Goal: Check status: Check status

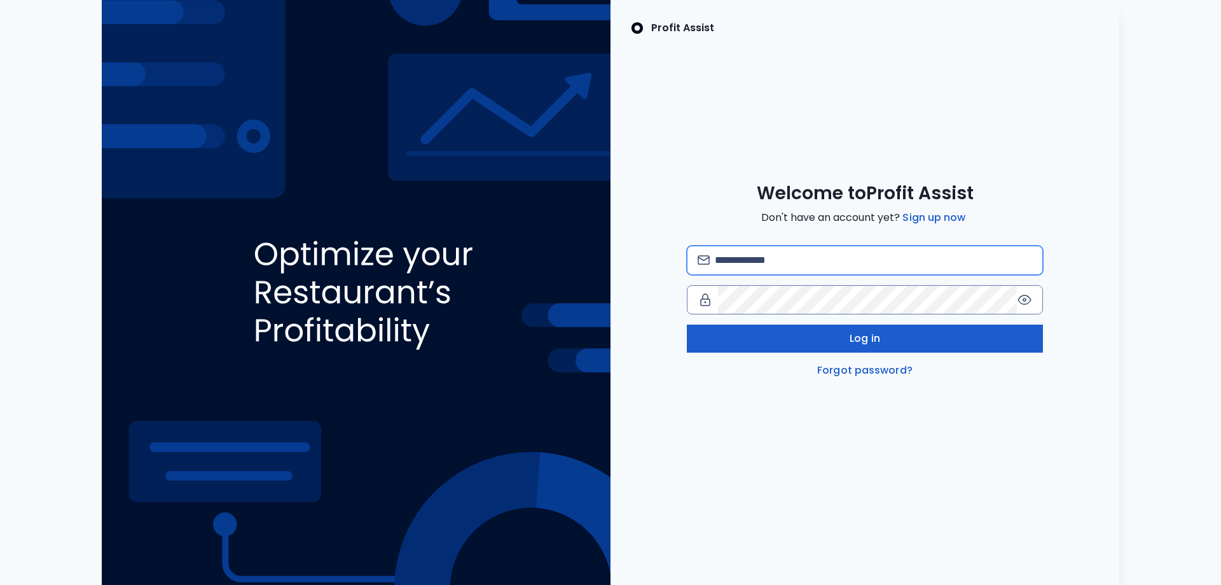
type input "**********"
click at [863, 340] on span "Log in" at bounding box center [865, 338] width 31 height 15
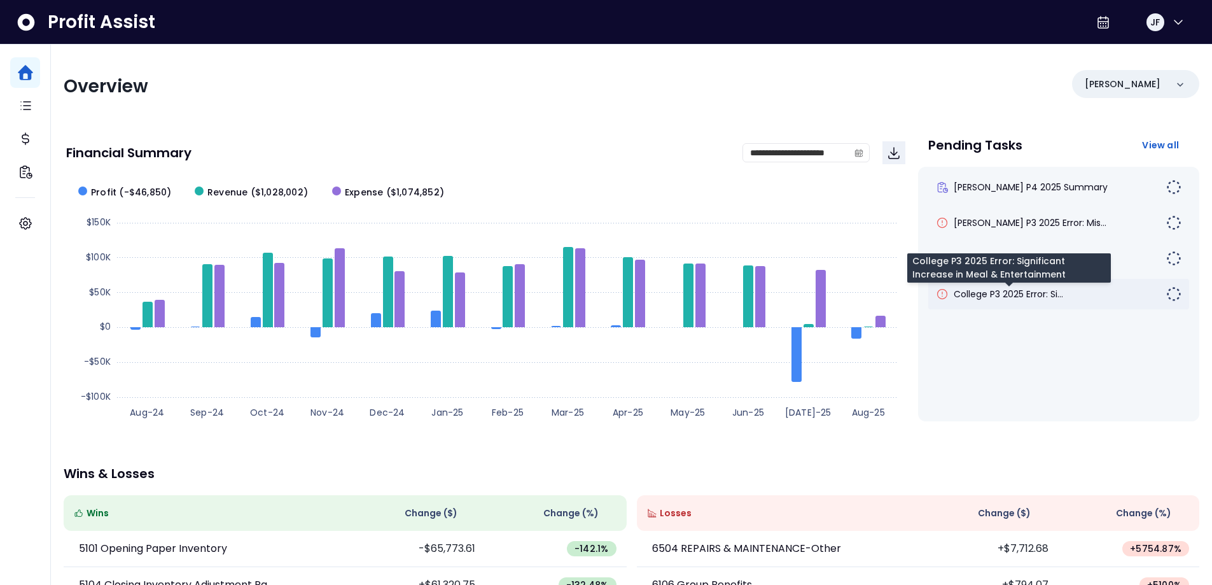
click at [1009, 292] on span "College P3 2025 Error: Si..." at bounding box center [1008, 294] width 109 height 13
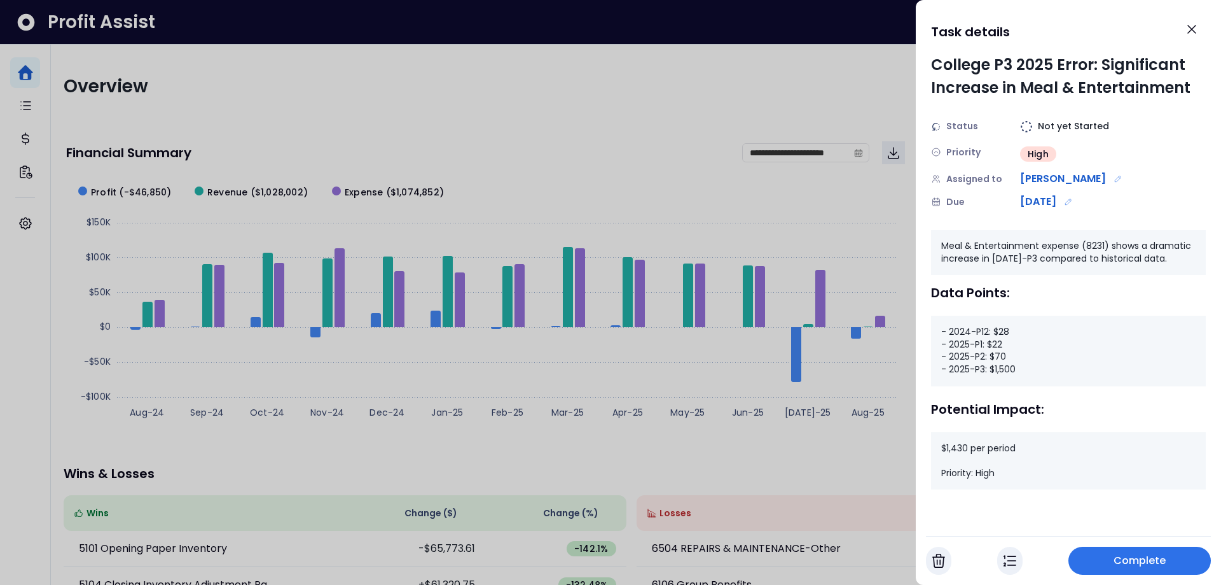
click at [833, 229] on div at bounding box center [610, 292] width 1221 height 585
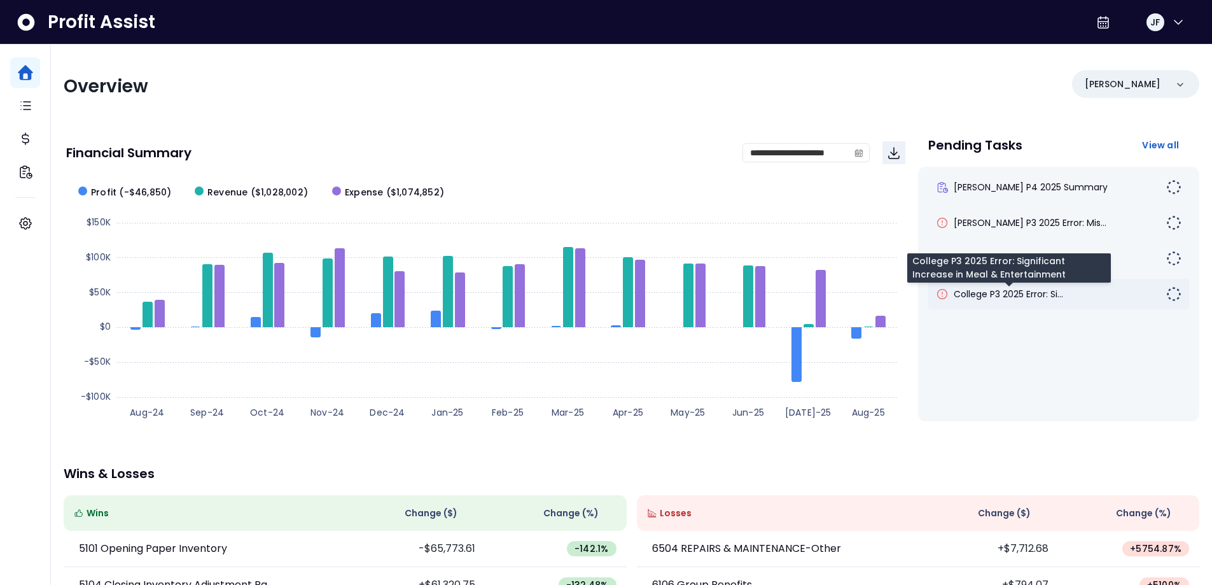
click at [1050, 295] on span "College P3 2025 Error: Si..." at bounding box center [1008, 294] width 109 height 13
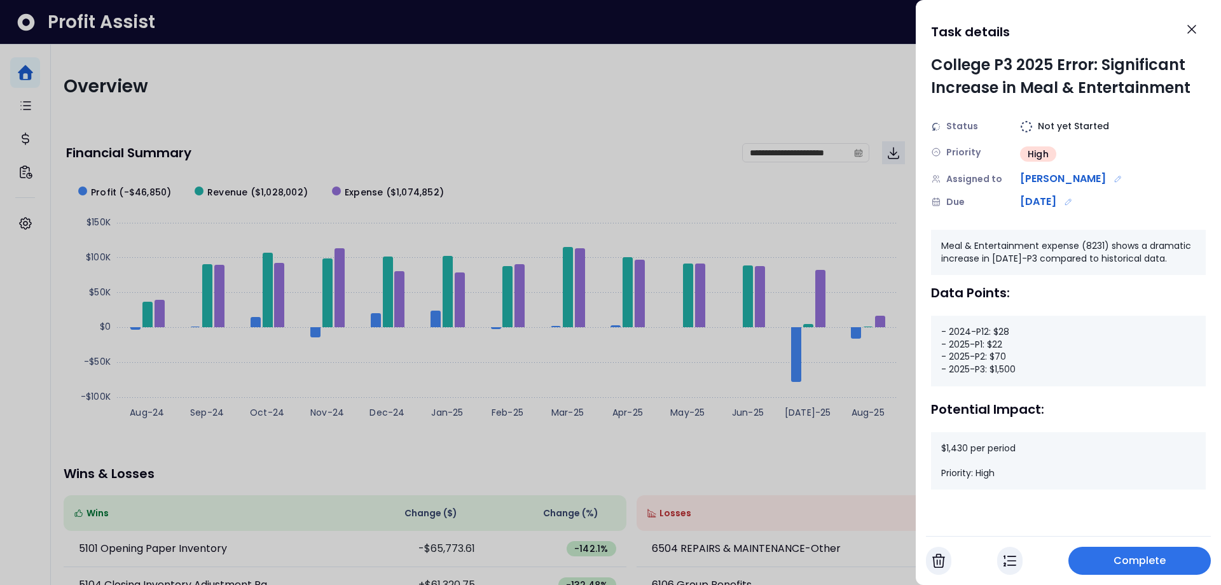
click at [859, 240] on div at bounding box center [610, 292] width 1221 height 585
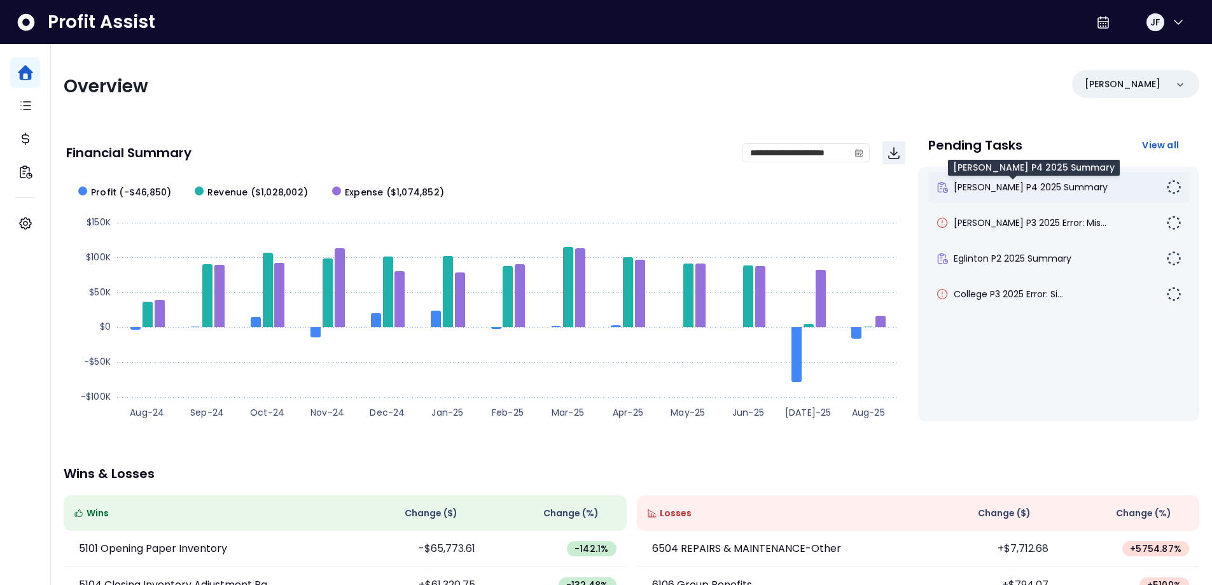
click at [1032, 183] on span "[PERSON_NAME] P4 2025 Summary" at bounding box center [1031, 187] width 154 height 13
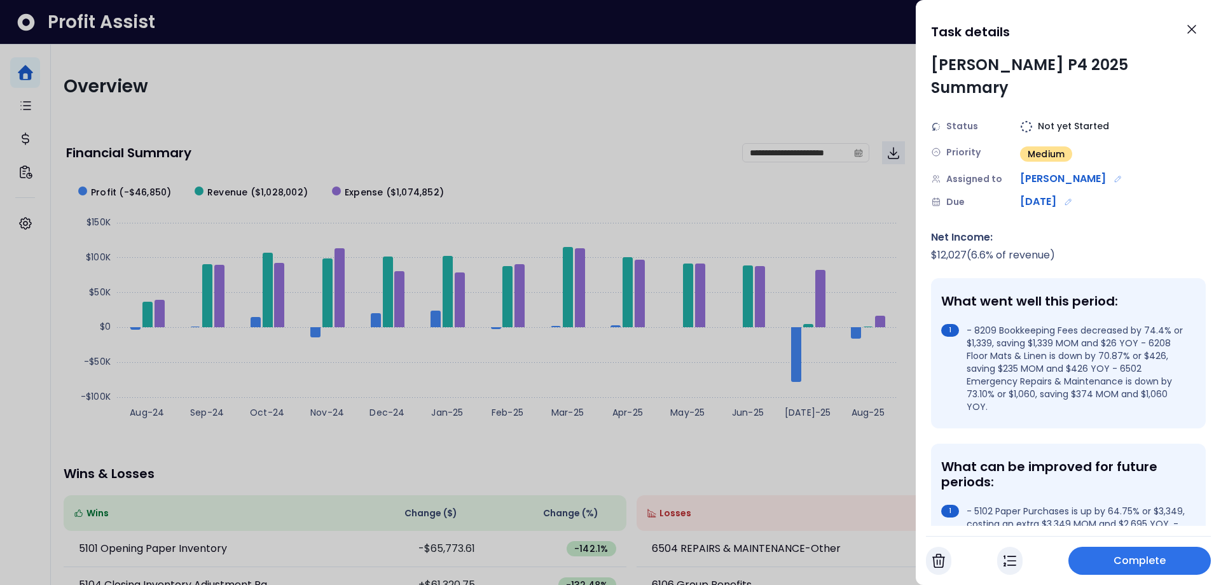
click at [809, 226] on div at bounding box center [610, 292] width 1221 height 585
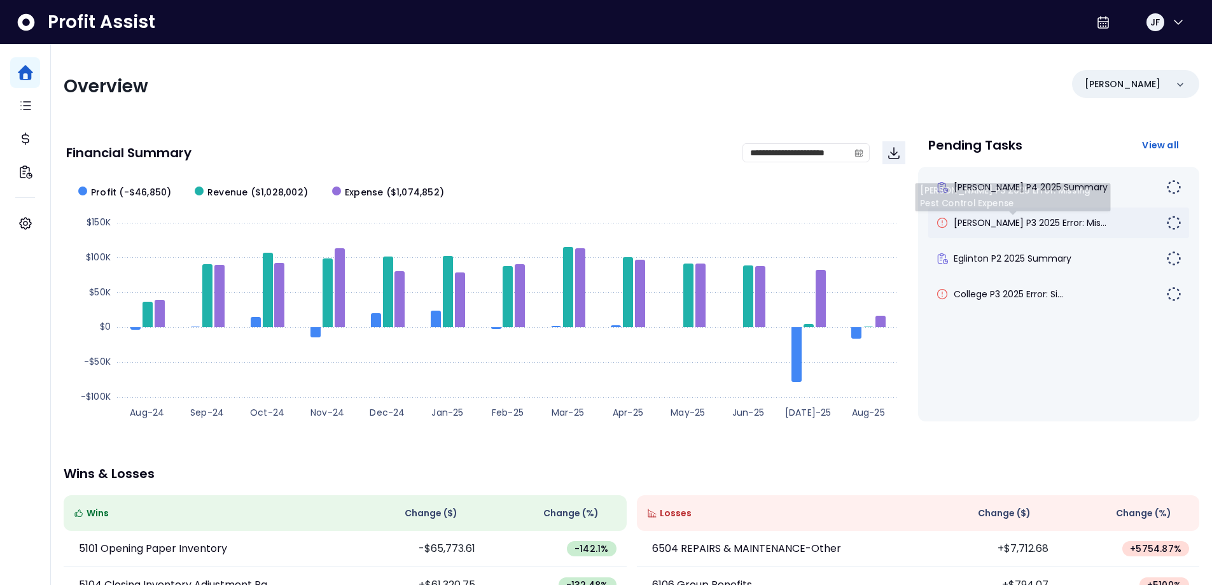
click at [985, 215] on div "[PERSON_NAME] P3 2025 Error: Mis..." at bounding box center [1058, 222] width 261 height 31
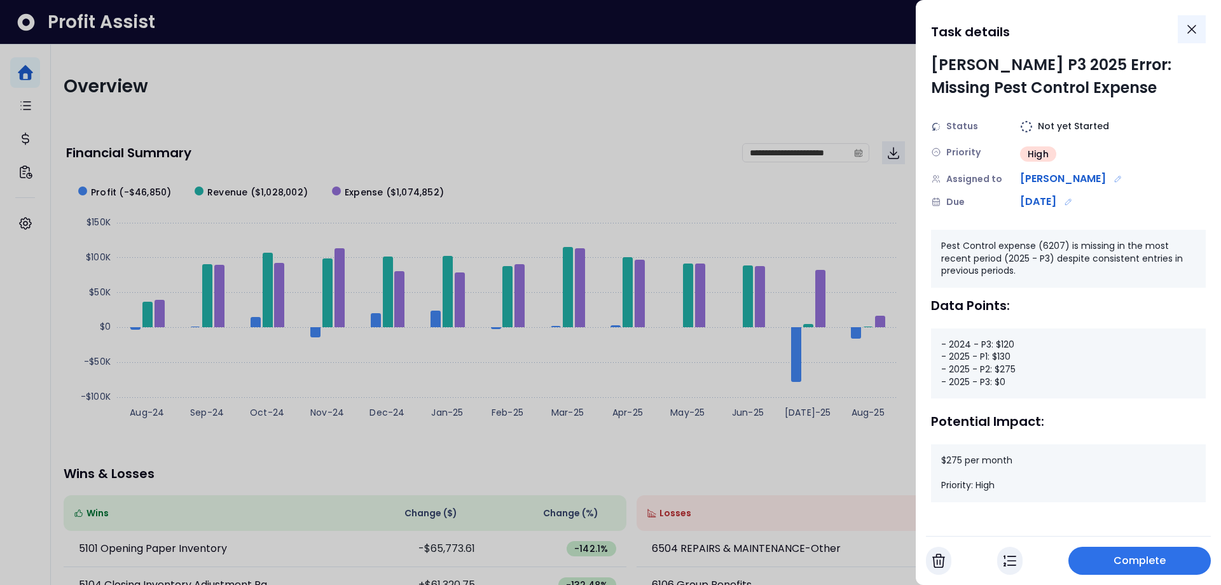
click at [1188, 28] on icon "Close" at bounding box center [1192, 29] width 15 height 15
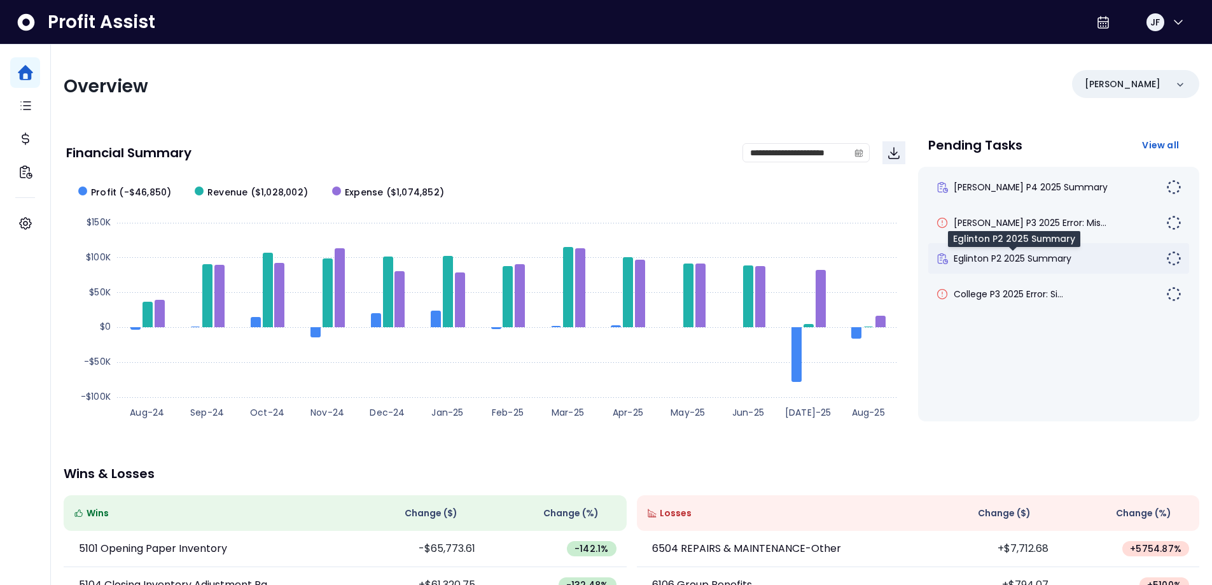
click at [1053, 255] on span "Eglinton P2 2025 Summary" at bounding box center [1013, 258] width 118 height 13
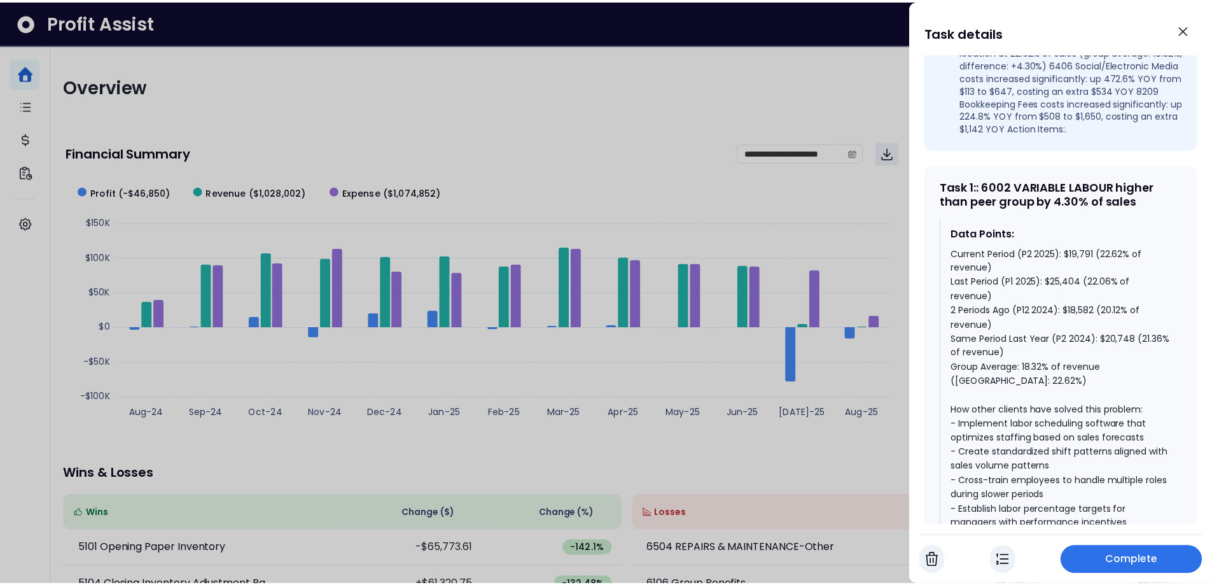
scroll to position [700, 0]
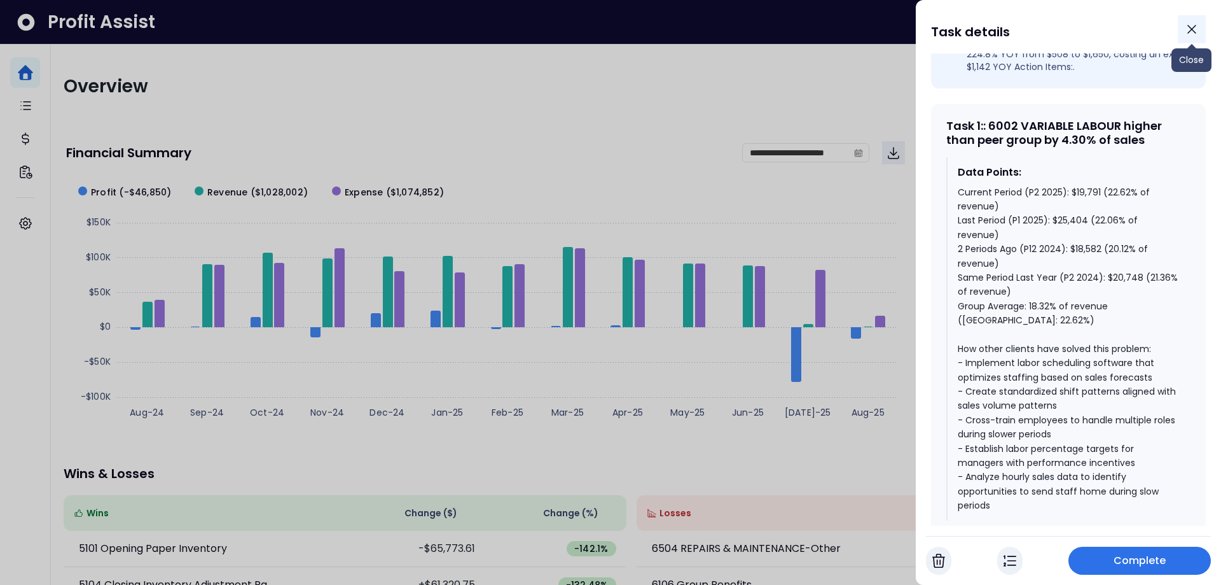
click at [1200, 26] on button "Close" at bounding box center [1192, 29] width 28 height 28
